Goal: Information Seeking & Learning: Learn about a topic

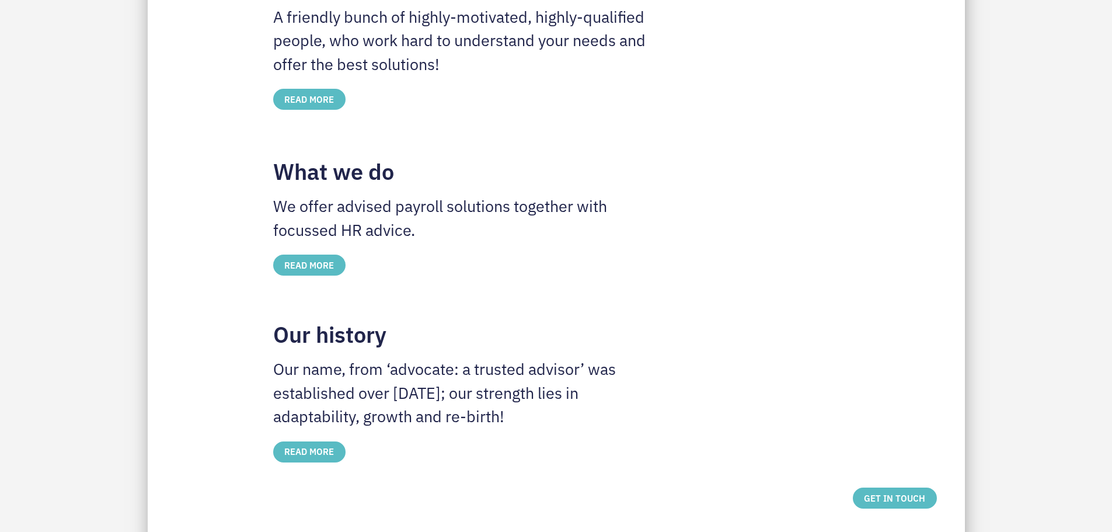
scroll to position [644, 0]
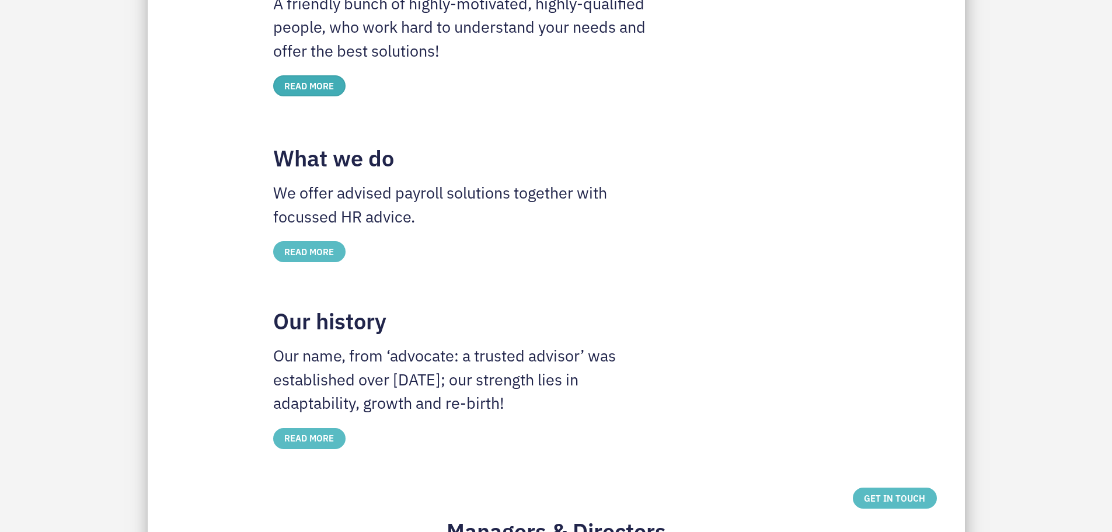
click at [323, 86] on label "READ MORE" at bounding box center [309, 85] width 72 height 21
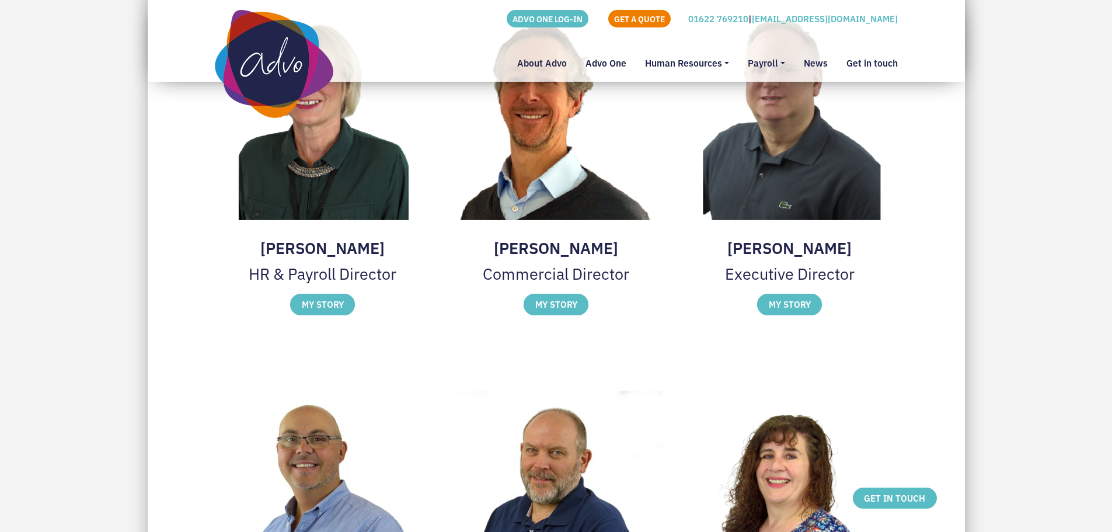
scroll to position [1223, 0]
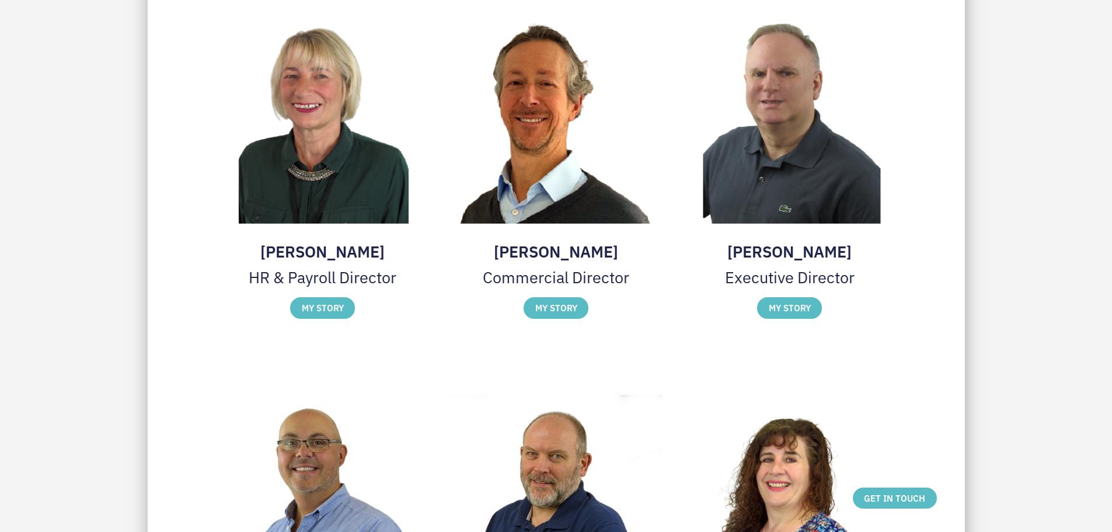
click at [513, 260] on h3 "[PERSON_NAME]" at bounding box center [556, 250] width 216 height 19
click at [320, 318] on label "MY STORY" at bounding box center [322, 307] width 65 height 21
click at [0, 0] on img at bounding box center [0, 0] width 0 height 0
click at [516, 224] on img at bounding box center [556, 95] width 216 height 255
click at [557, 318] on label "MY STORY" at bounding box center [556, 307] width 65 height 21
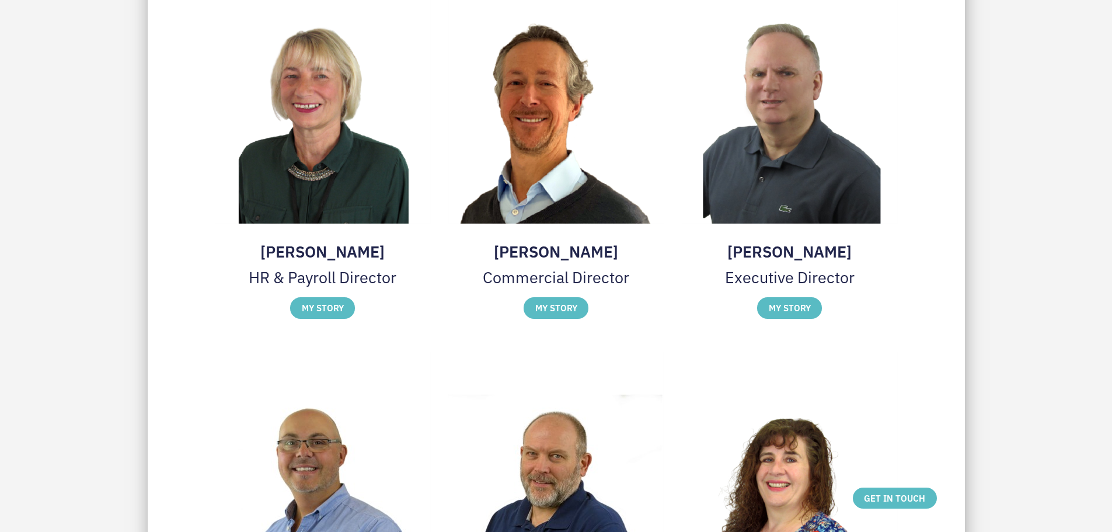
click at [0, 0] on img at bounding box center [0, 0] width 0 height 0
click at [797, 318] on label "MY STORY" at bounding box center [789, 307] width 65 height 21
click at [0, 0] on img at bounding box center [0, 0] width 0 height 0
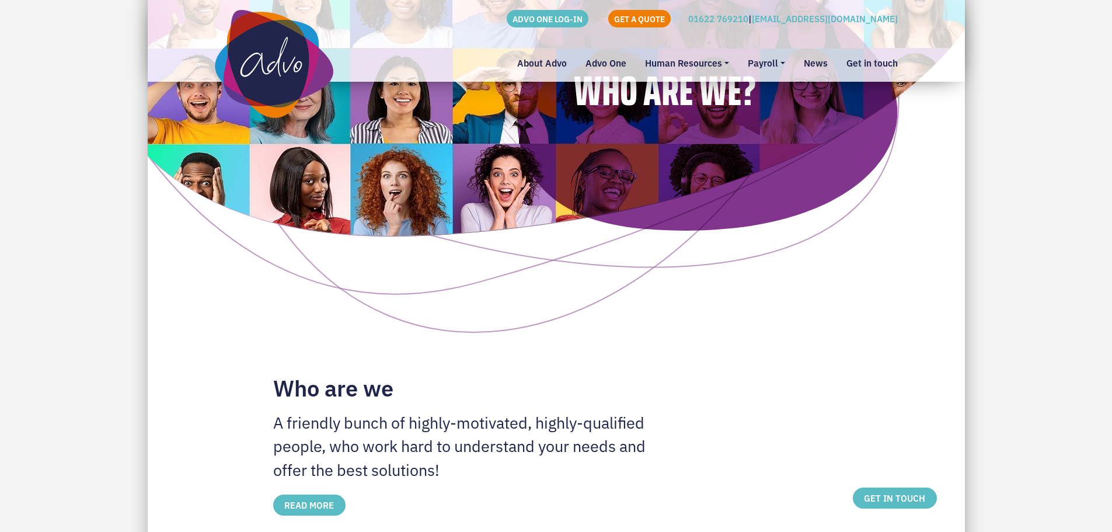
scroll to position [173, 0]
